Goal: Task Accomplishment & Management: Manage account settings

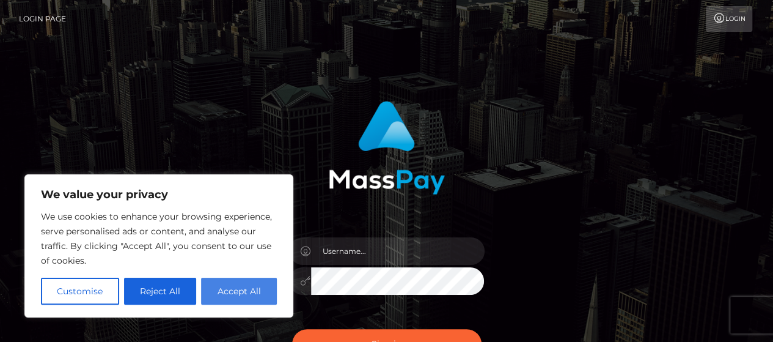
click at [238, 293] on button "Accept All" at bounding box center [239, 291] width 76 height 27
checkbox input "true"
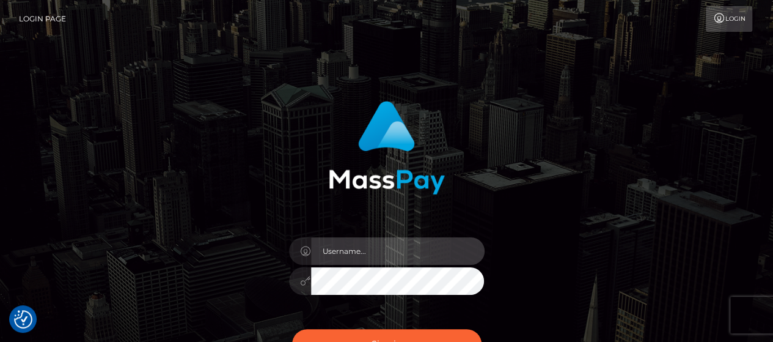
click at [389, 248] on input "text" at bounding box center [398, 251] width 174 height 28
type input "kontakt@kerstinjoost.com"
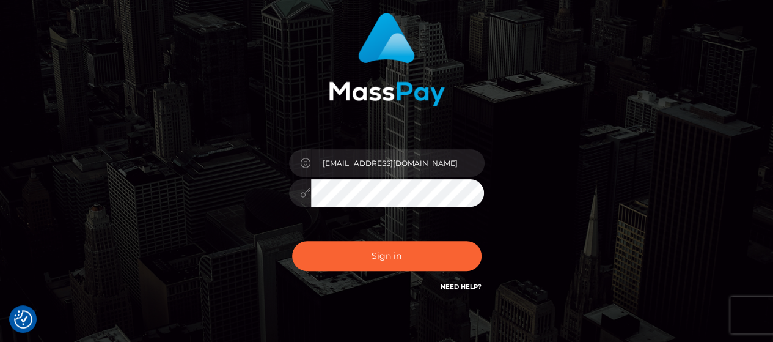
scroll to position [97, 0]
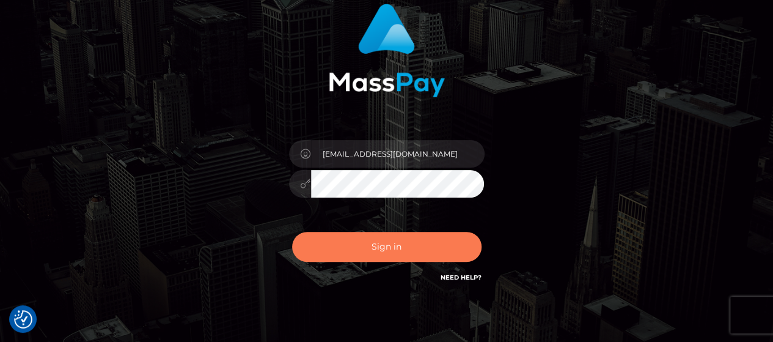
click at [417, 254] on button "Sign in" at bounding box center [387, 247] width 190 height 30
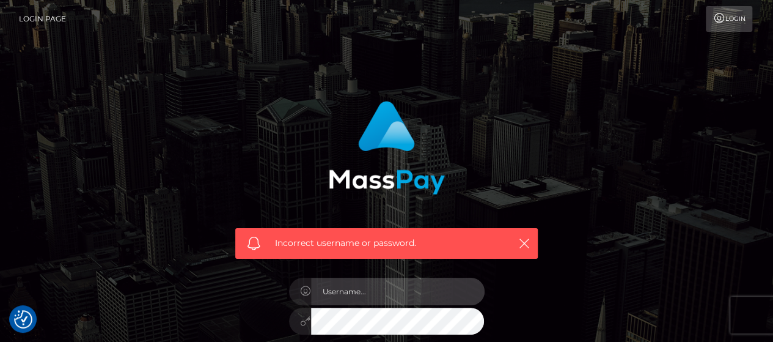
click at [362, 293] on input "text" at bounding box center [398, 292] width 174 height 28
type input "[EMAIL_ADDRESS][DOMAIN_NAME]"
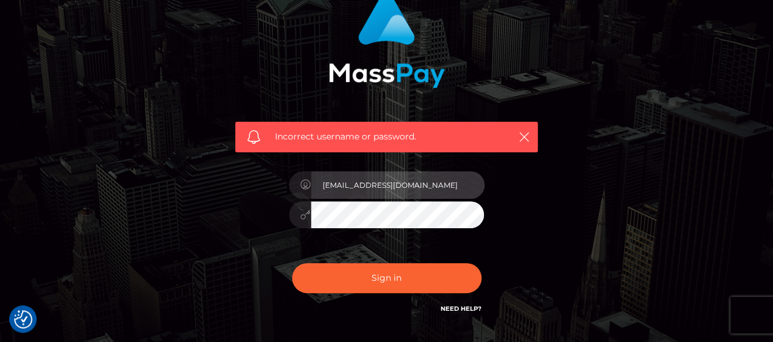
scroll to position [108, 0]
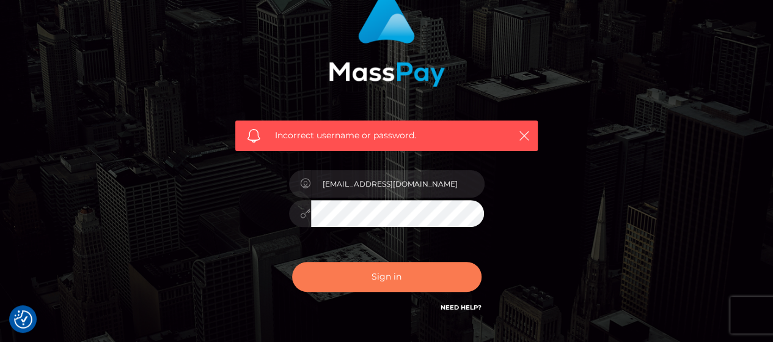
click at [385, 279] on button "Sign in" at bounding box center [387, 277] width 190 height 30
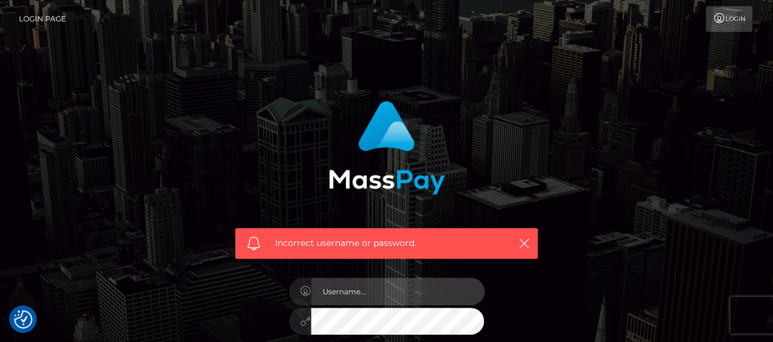
click at [340, 289] on input "text" at bounding box center [398, 292] width 174 height 28
type input "[EMAIL_ADDRESS][DOMAIN_NAME]"
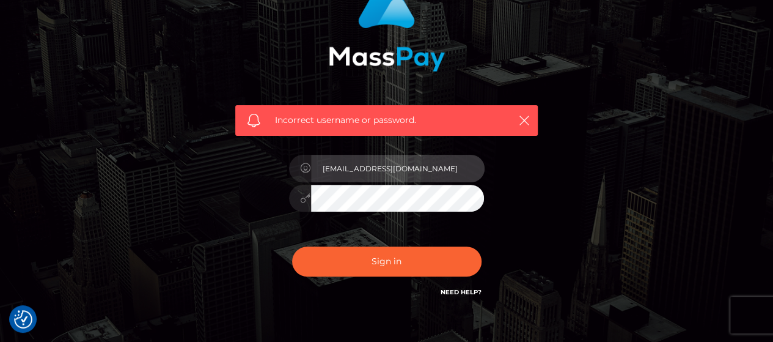
scroll to position [127, 0]
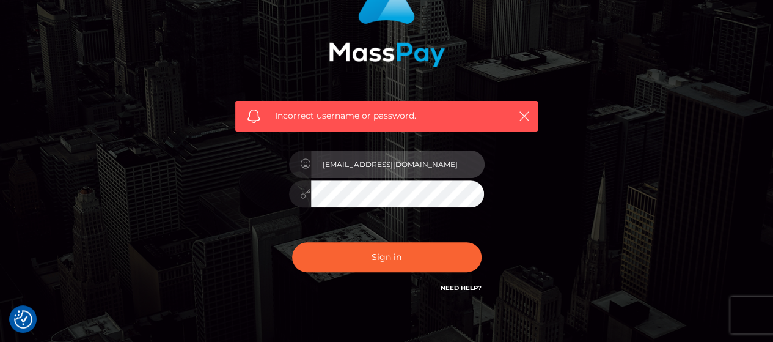
click at [426, 165] on input "[EMAIL_ADDRESS][DOMAIN_NAME]" at bounding box center [398, 164] width 174 height 28
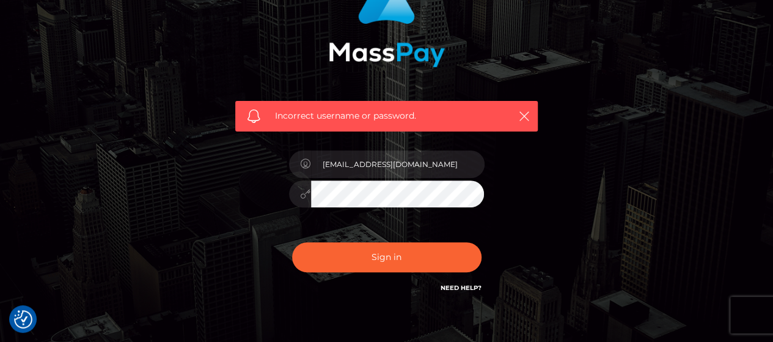
click at [468, 284] on link "Need Help?" at bounding box center [461, 288] width 41 height 8
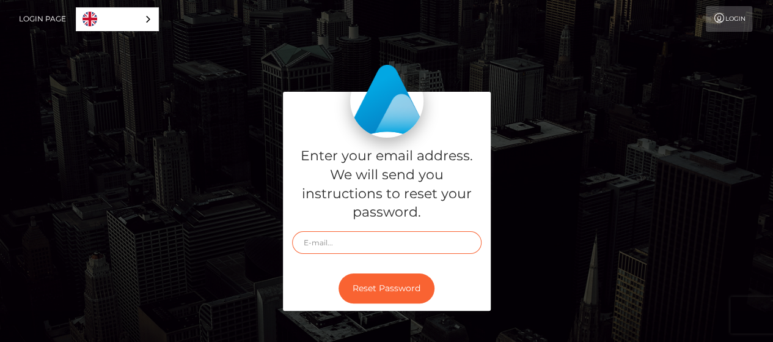
click at [377, 238] on input "text" at bounding box center [387, 242] width 190 height 23
type input "[EMAIL_ADDRESS][DOMAIN_NAME]"
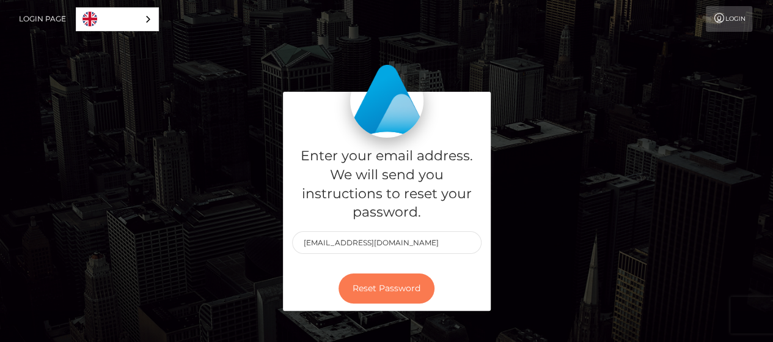
click at [394, 291] on button "Reset Password" at bounding box center [387, 288] width 96 height 30
